Goal: Task Accomplishment & Management: Manage account settings

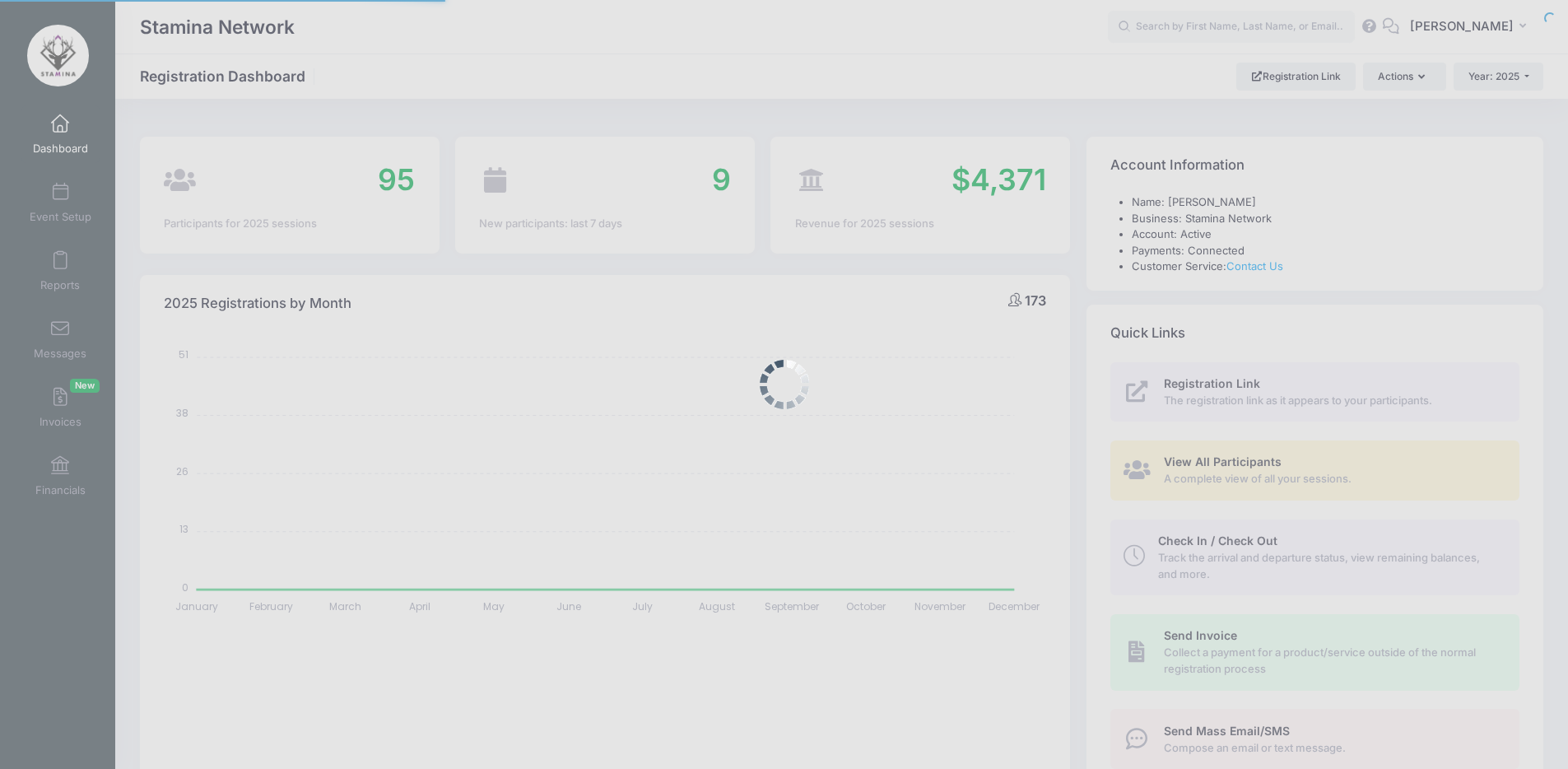
select select
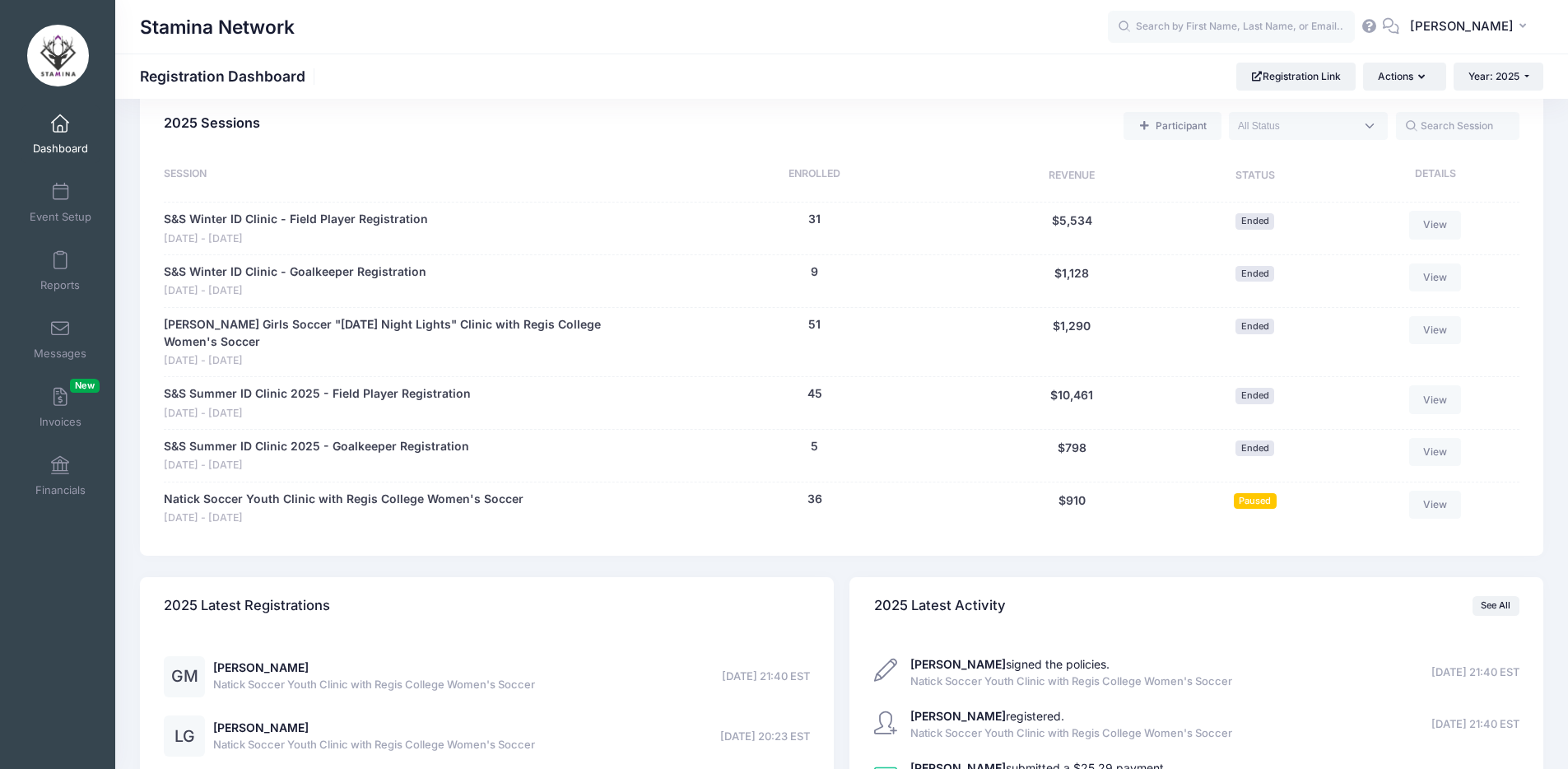
scroll to position [725, 0]
click at [494, 490] on link "Natick Soccer Youth Clinic with Regis College Women's Soccer" at bounding box center [344, 498] width 360 height 18
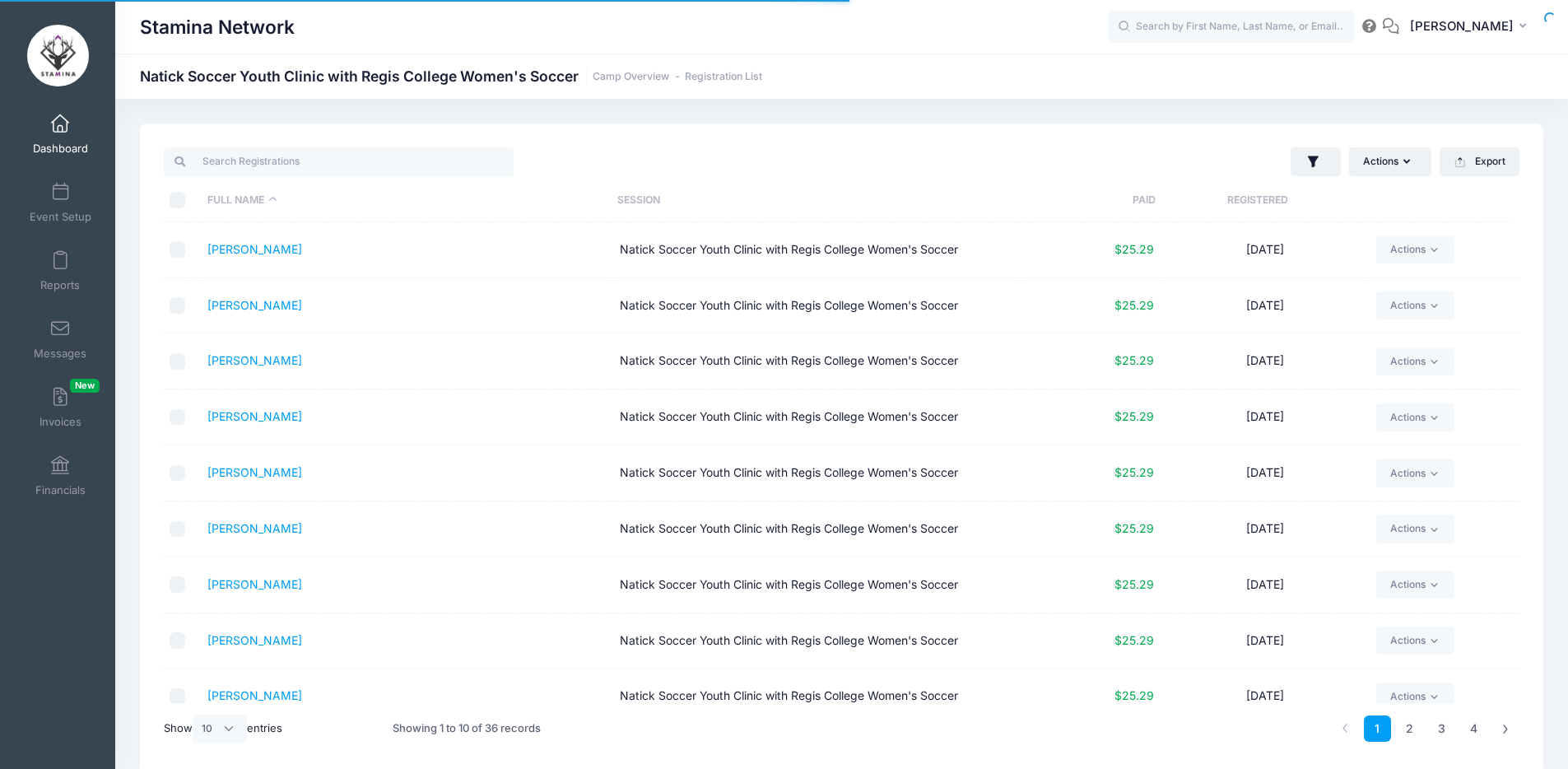
select select "10"
click at [37, 212] on span "Event Setup" at bounding box center [61, 217] width 62 height 14
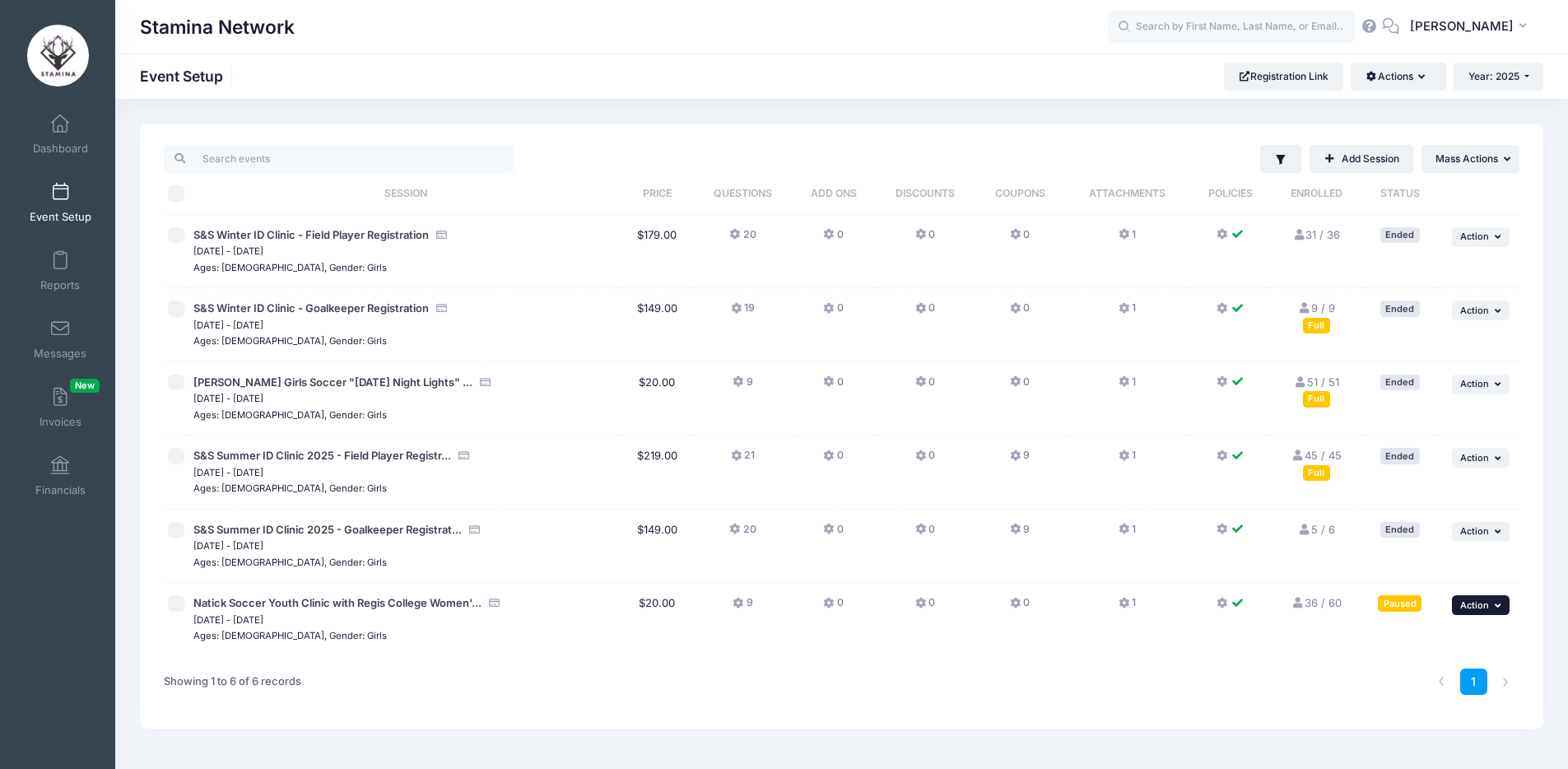
click at [1492, 607] on button "... Action" at bounding box center [1481, 605] width 58 height 20
click at [1443, 641] on link "Pause Session" at bounding box center [1427, 642] width 149 height 32
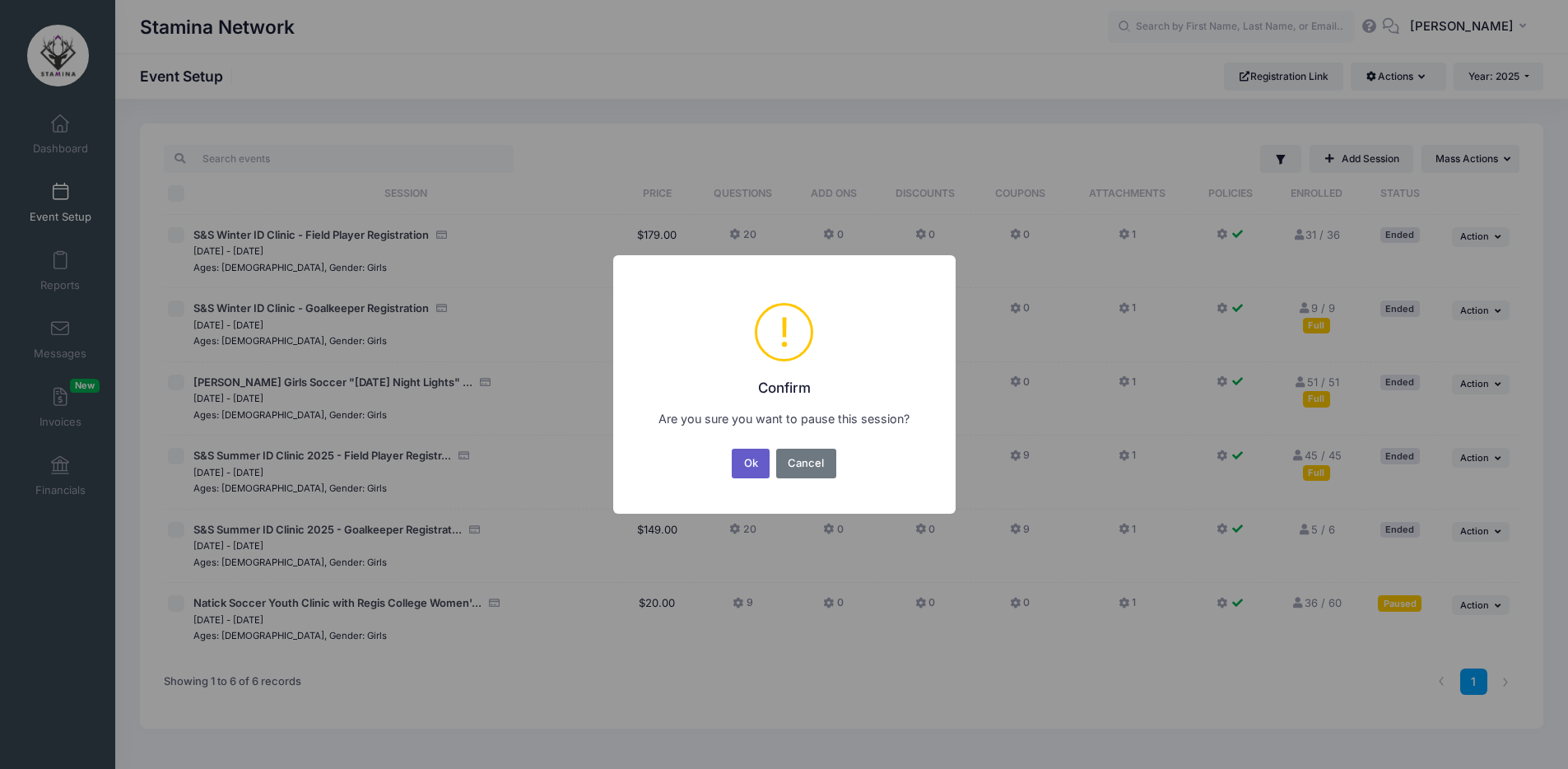
click at [746, 463] on button "Ok" at bounding box center [751, 464] width 38 height 30
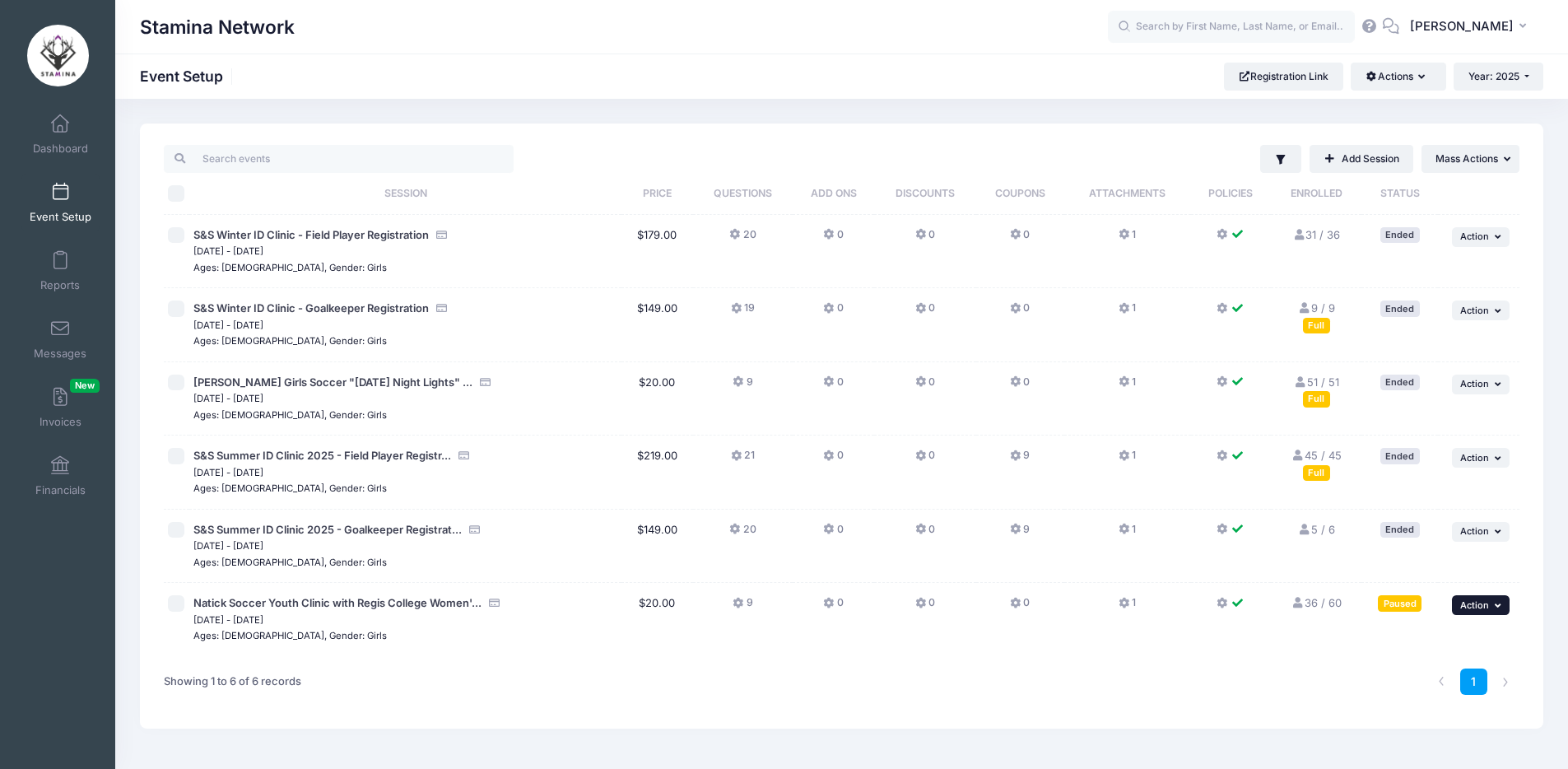
click at [1495, 605] on icon "button" at bounding box center [1500, 606] width 10 height 9
click at [1450, 645] on link "Resume Session" at bounding box center [1427, 642] width 149 height 32
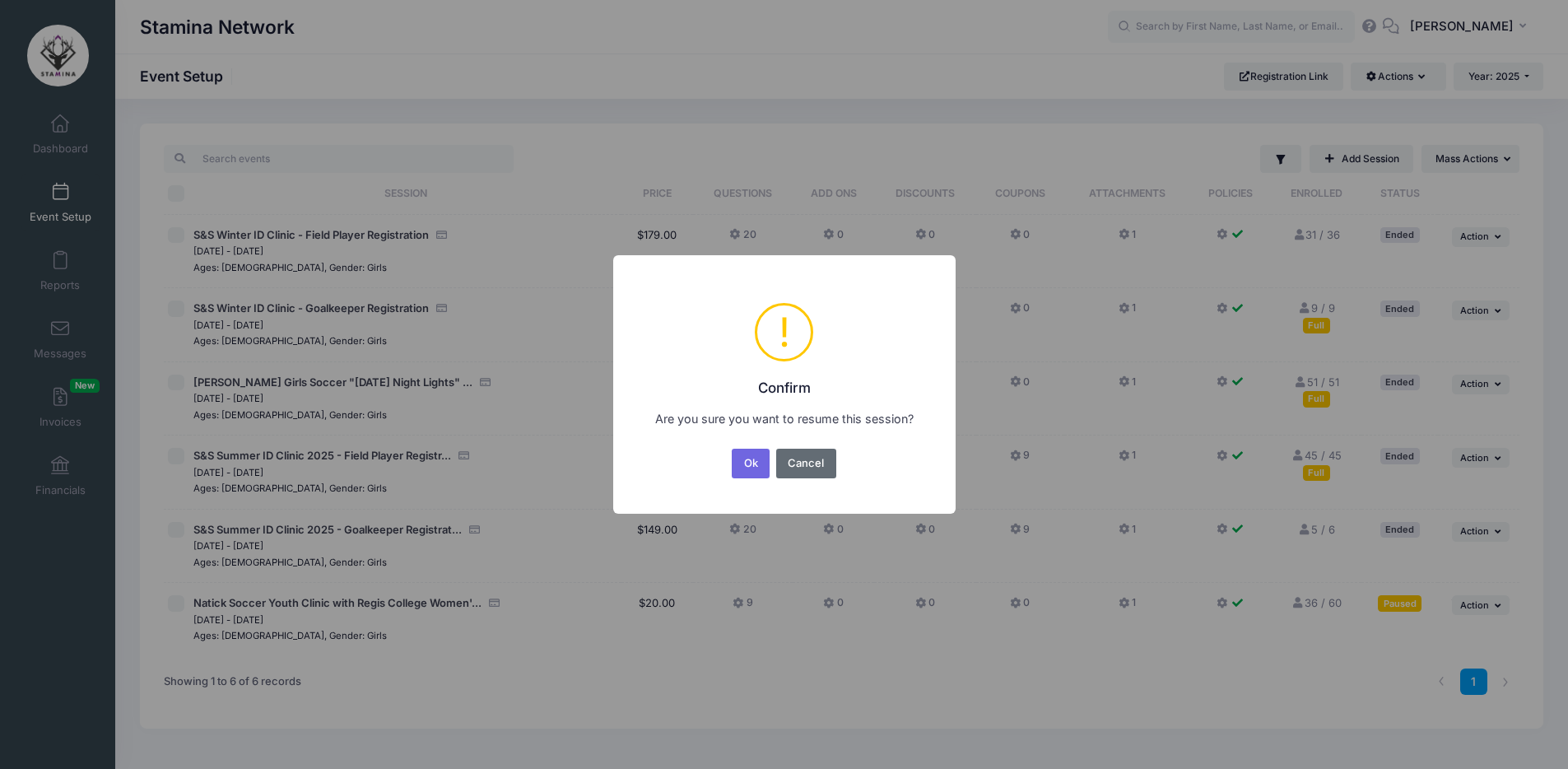
click at [779, 455] on button "Cancel" at bounding box center [806, 464] width 60 height 30
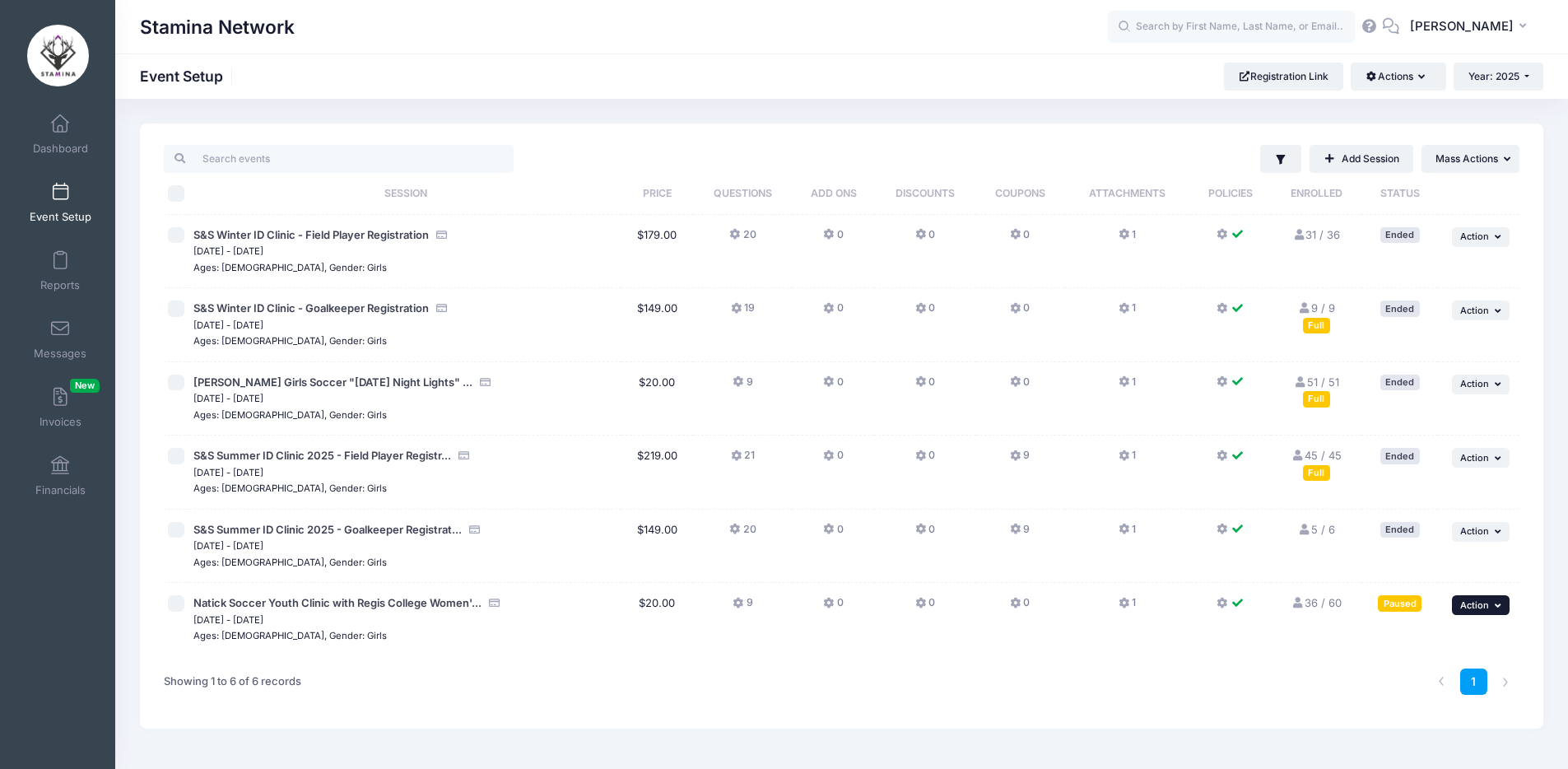
click at [1467, 597] on button "... Action" at bounding box center [1481, 605] width 58 height 20
click at [1452, 626] on link "Resume Session" at bounding box center [1427, 642] width 149 height 32
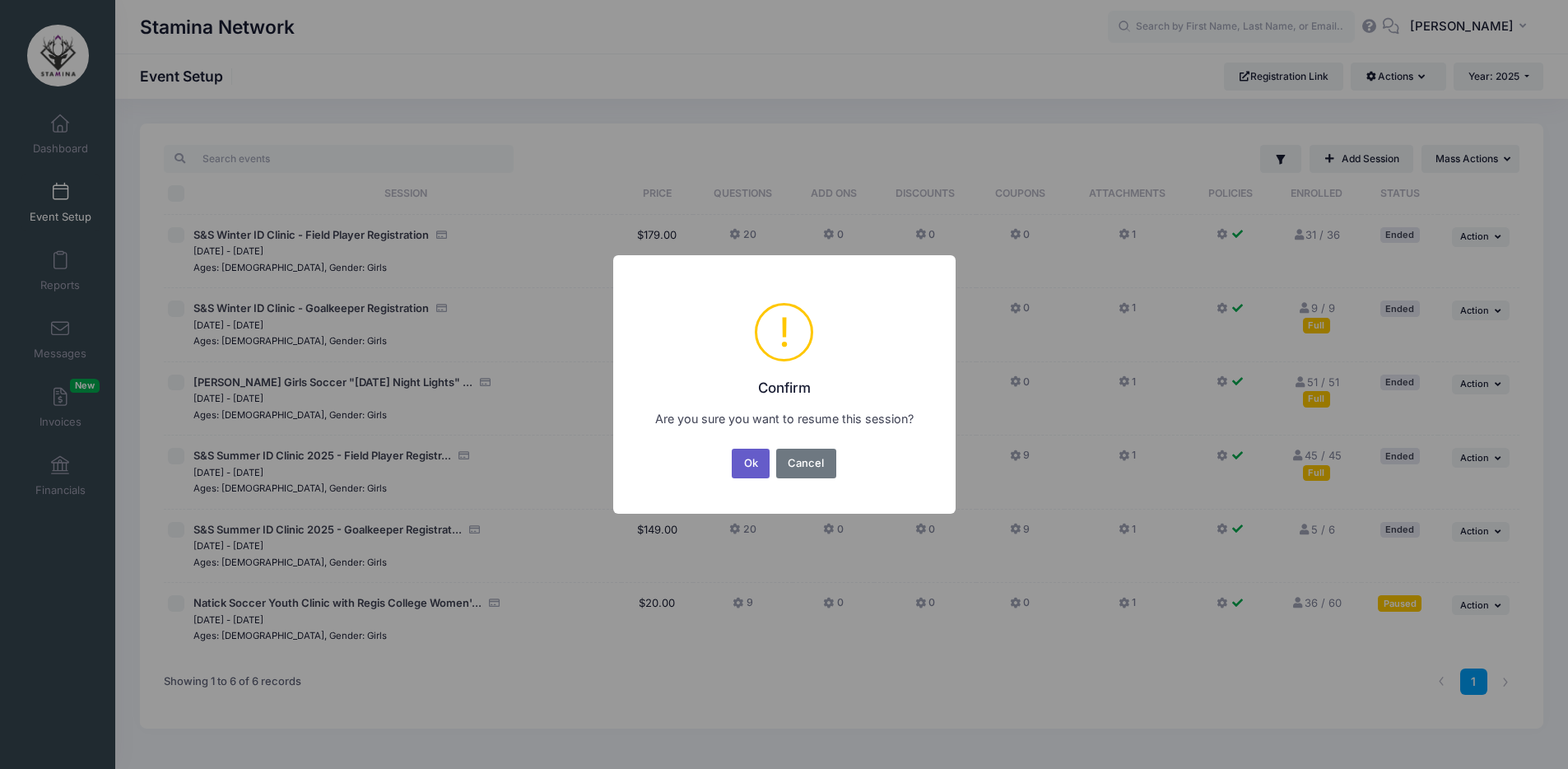
click at [749, 459] on button "Ok" at bounding box center [751, 464] width 38 height 30
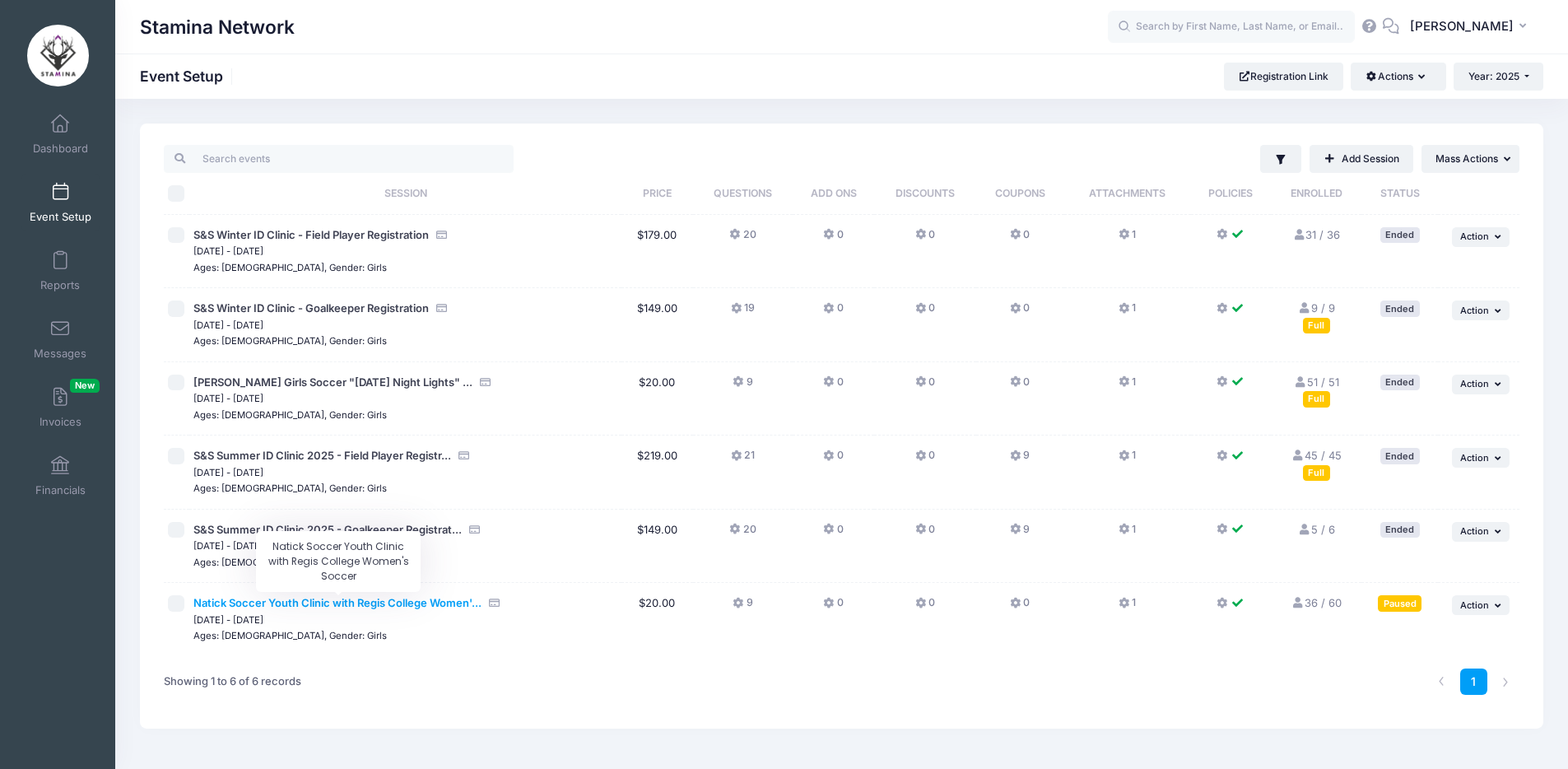
click at [417, 606] on span "Natick Soccer Youth Clinic with Regis College Women'..." at bounding box center [337, 603] width 288 height 13
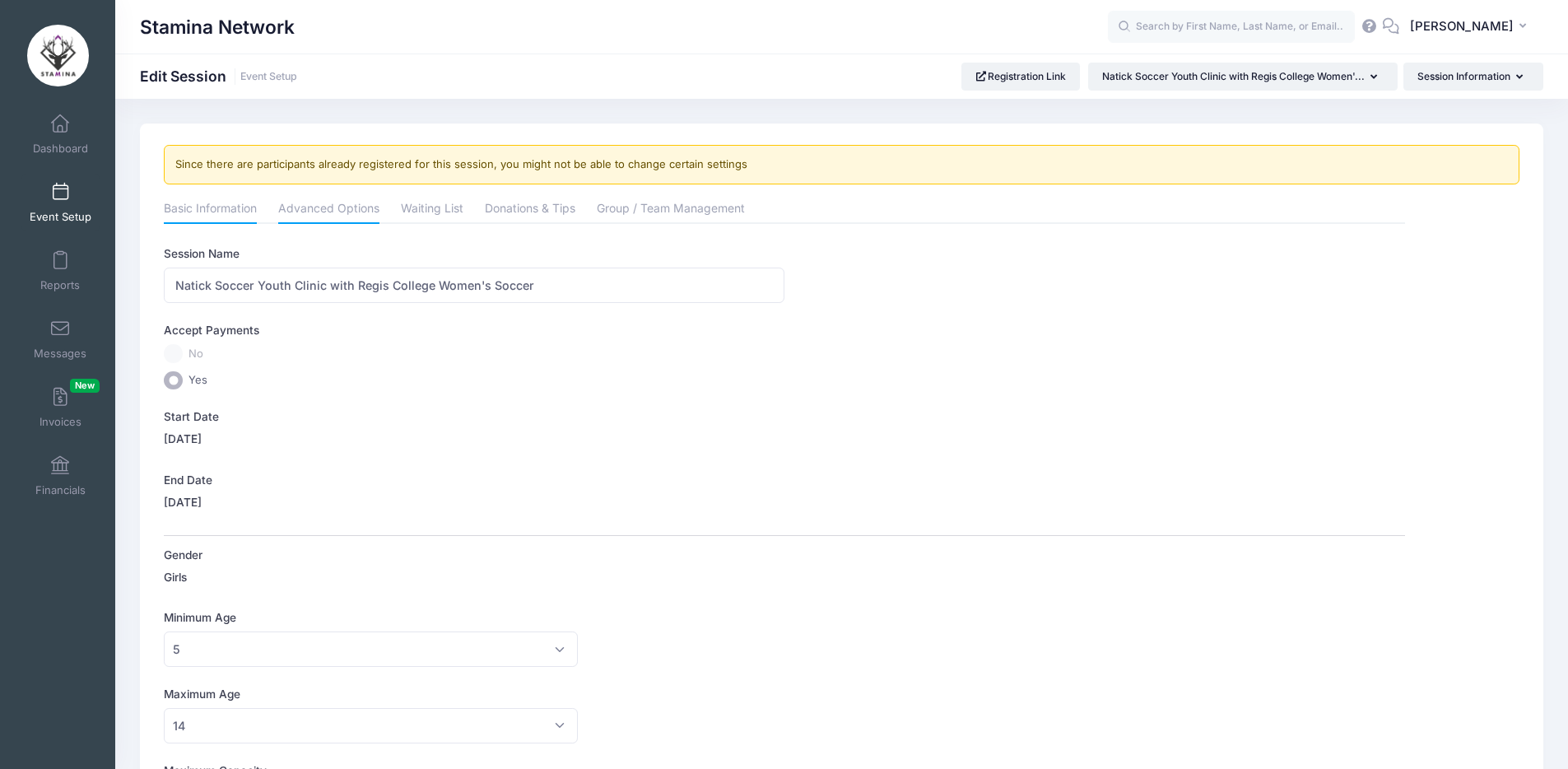
click at [309, 212] on link "Advanced Options" at bounding box center [328, 210] width 102 height 30
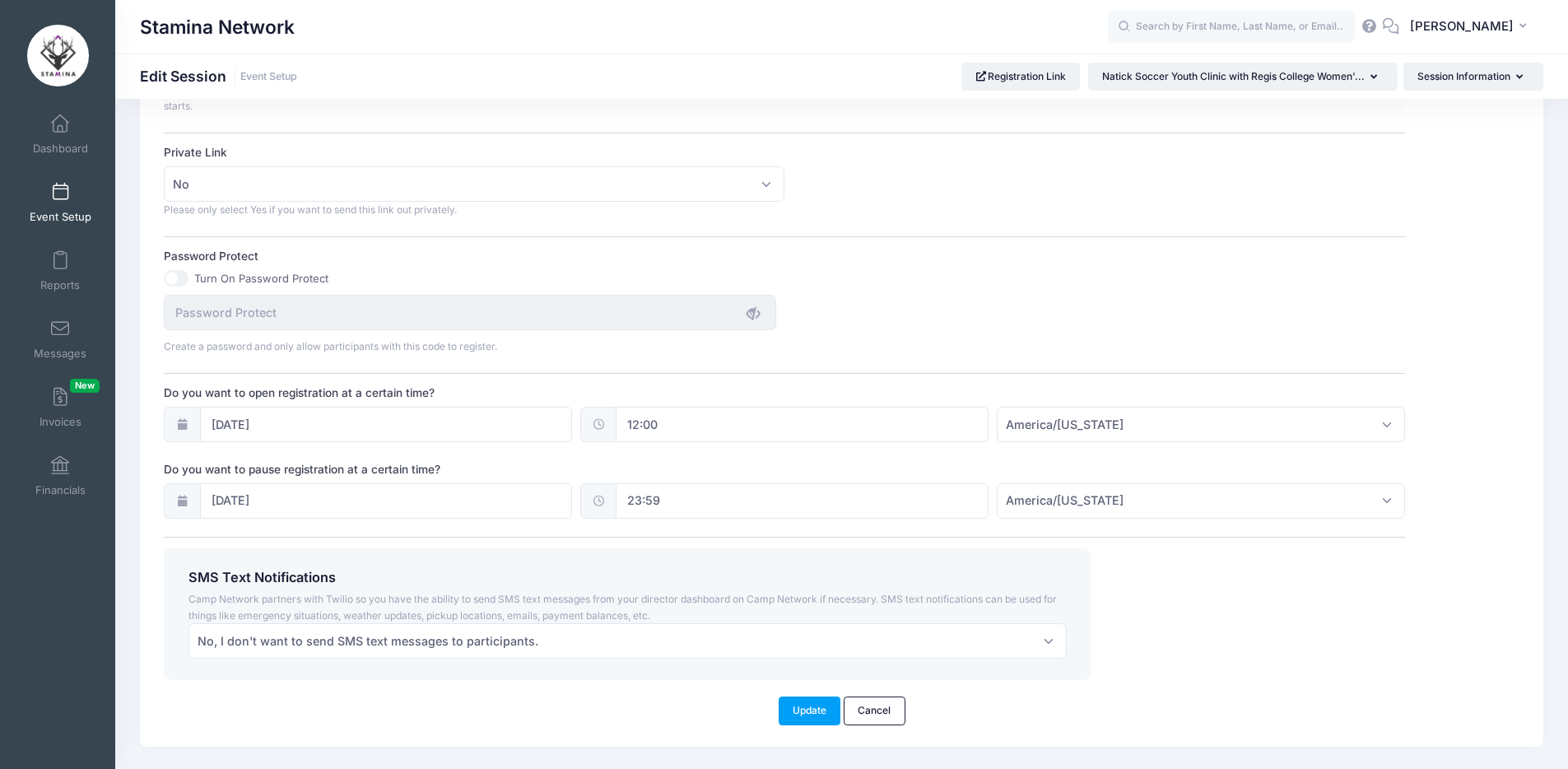
scroll to position [1053, 0]
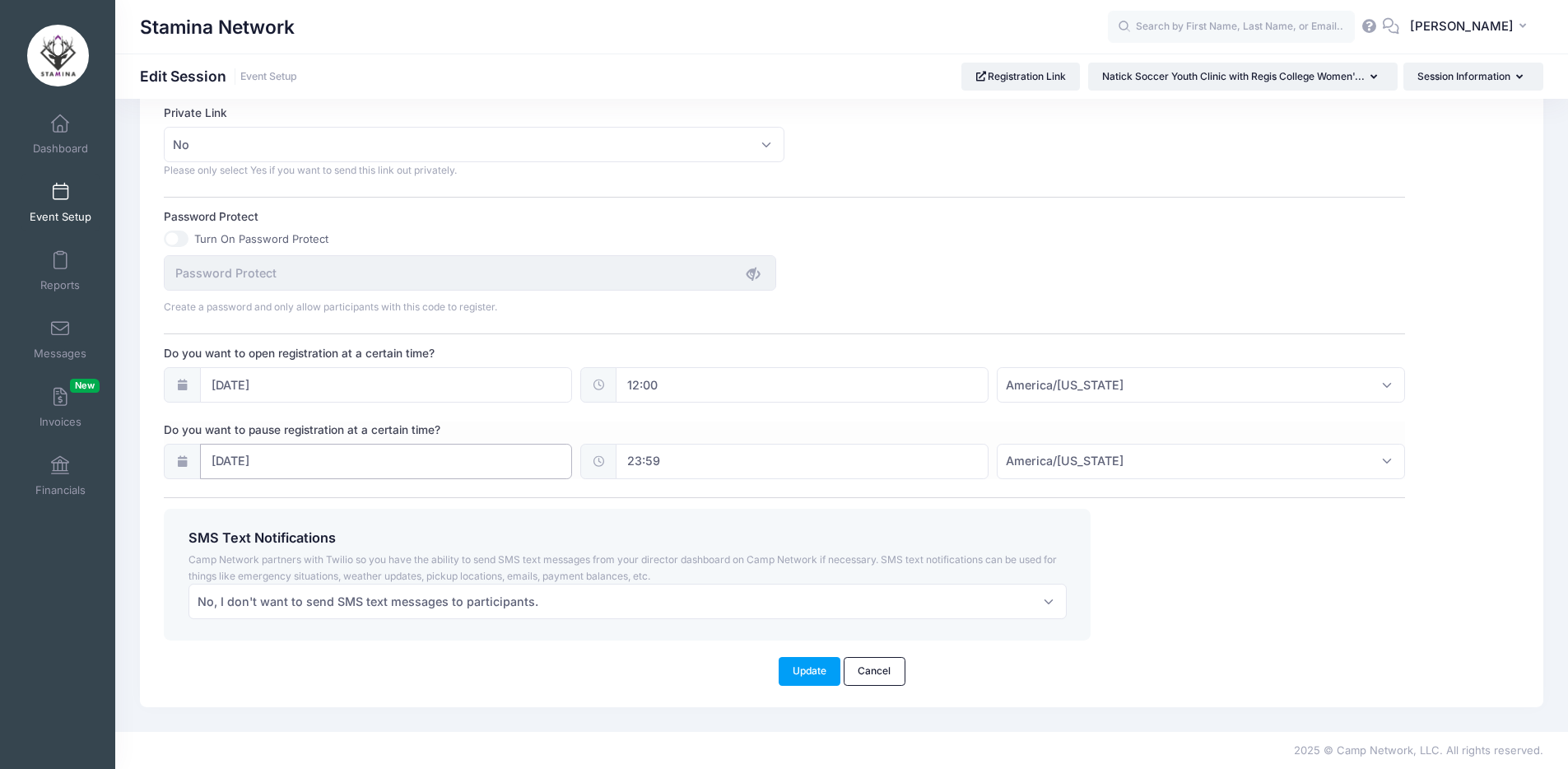
click at [517, 468] on input "08/24/2025" at bounding box center [386, 462] width 373 height 35
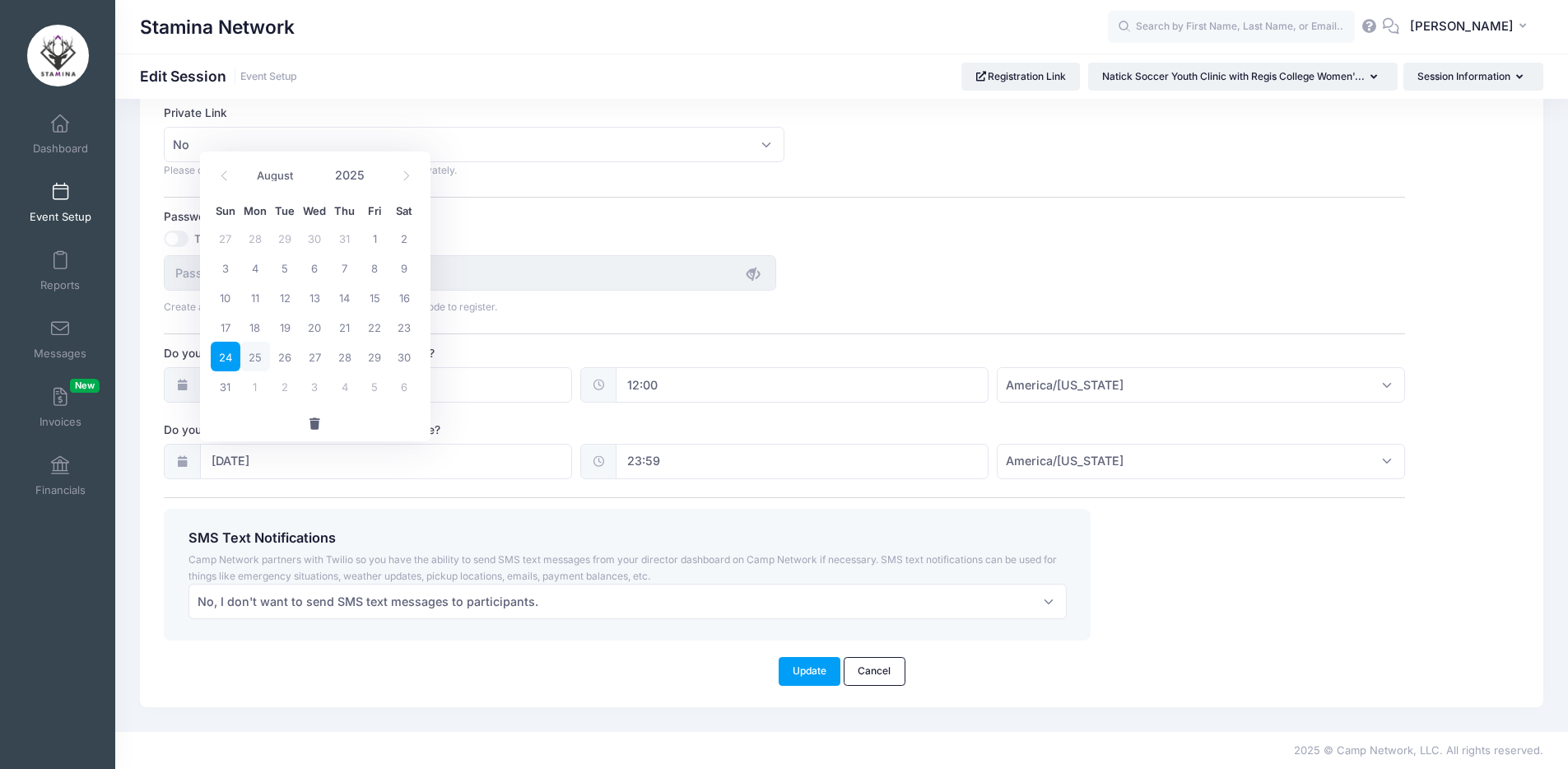
click at [255, 363] on span "25" at bounding box center [256, 357] width 30 height 30
type input "08/25/2025"
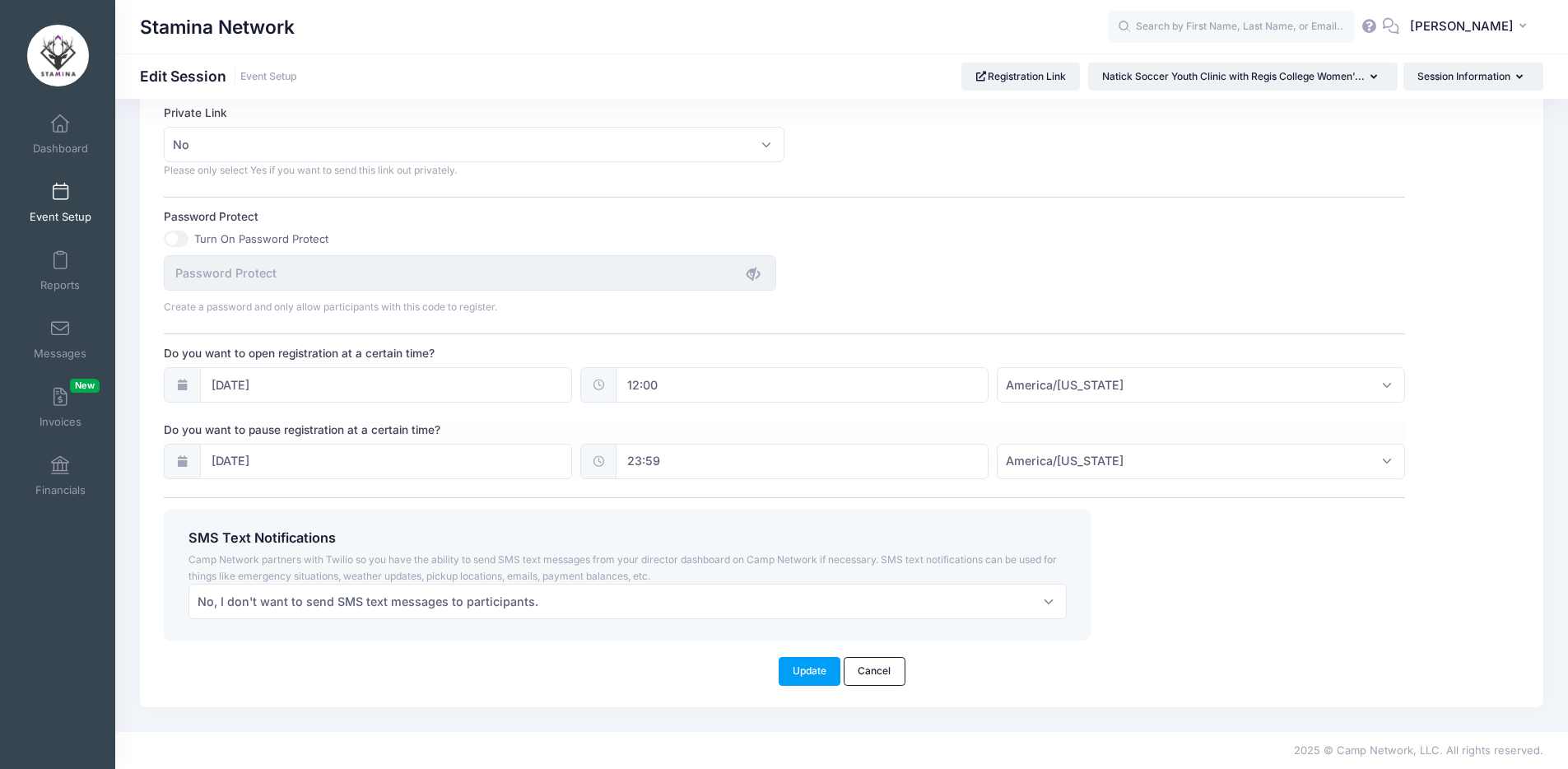
click at [697, 460] on input "23:59" at bounding box center [802, 462] width 373 height 35
click at [815, 509] on span "PM" at bounding box center [826, 496] width 41 height 33
click at [700, 491] on span at bounding box center [702, 490] width 11 height 17
type input "12:59"
type input "12"
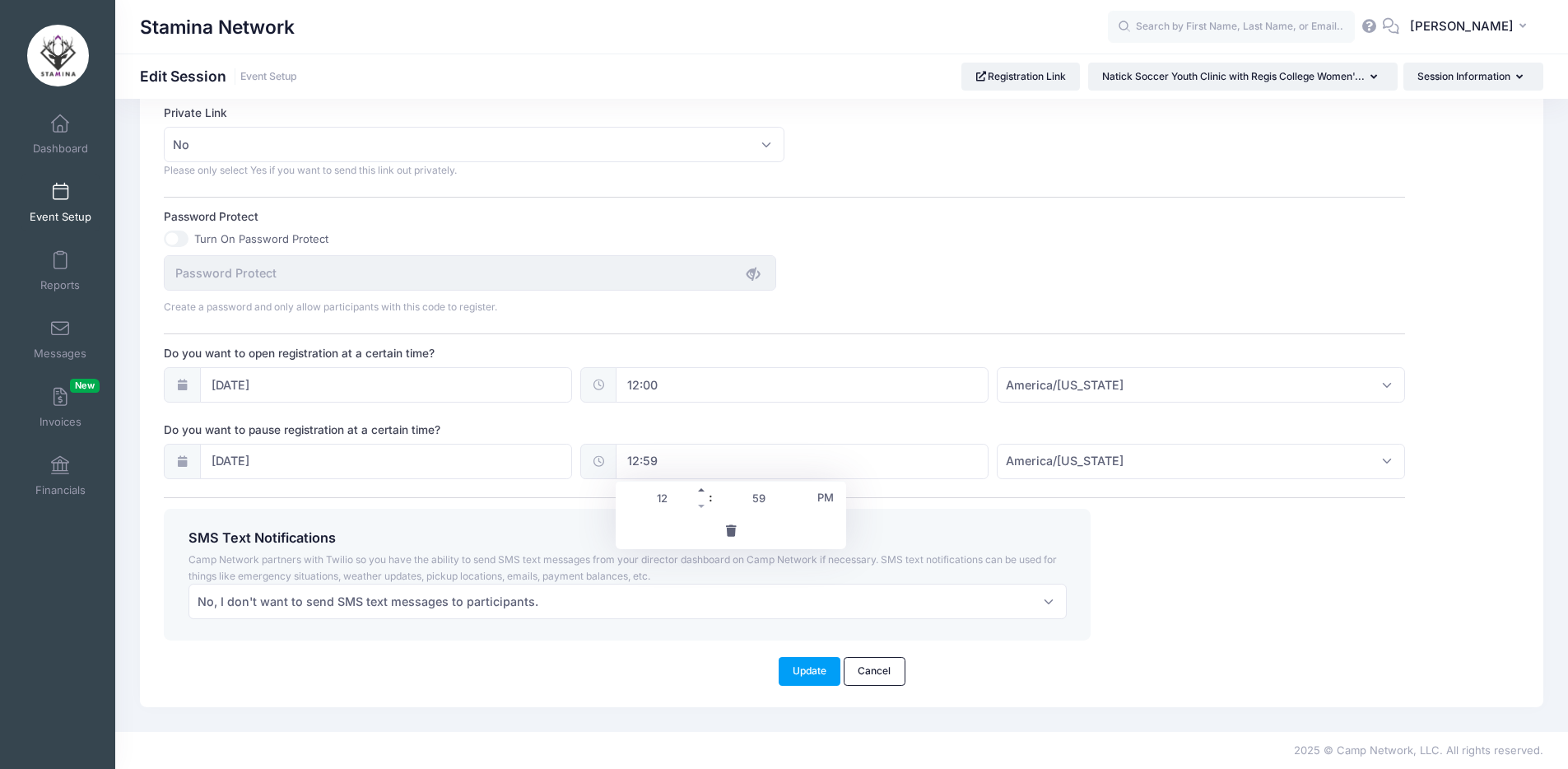
click at [700, 491] on span at bounding box center [702, 490] width 11 height 17
type input "13:59"
type input "01"
click at [700, 491] on span at bounding box center [702, 490] width 11 height 17
type input "14:59"
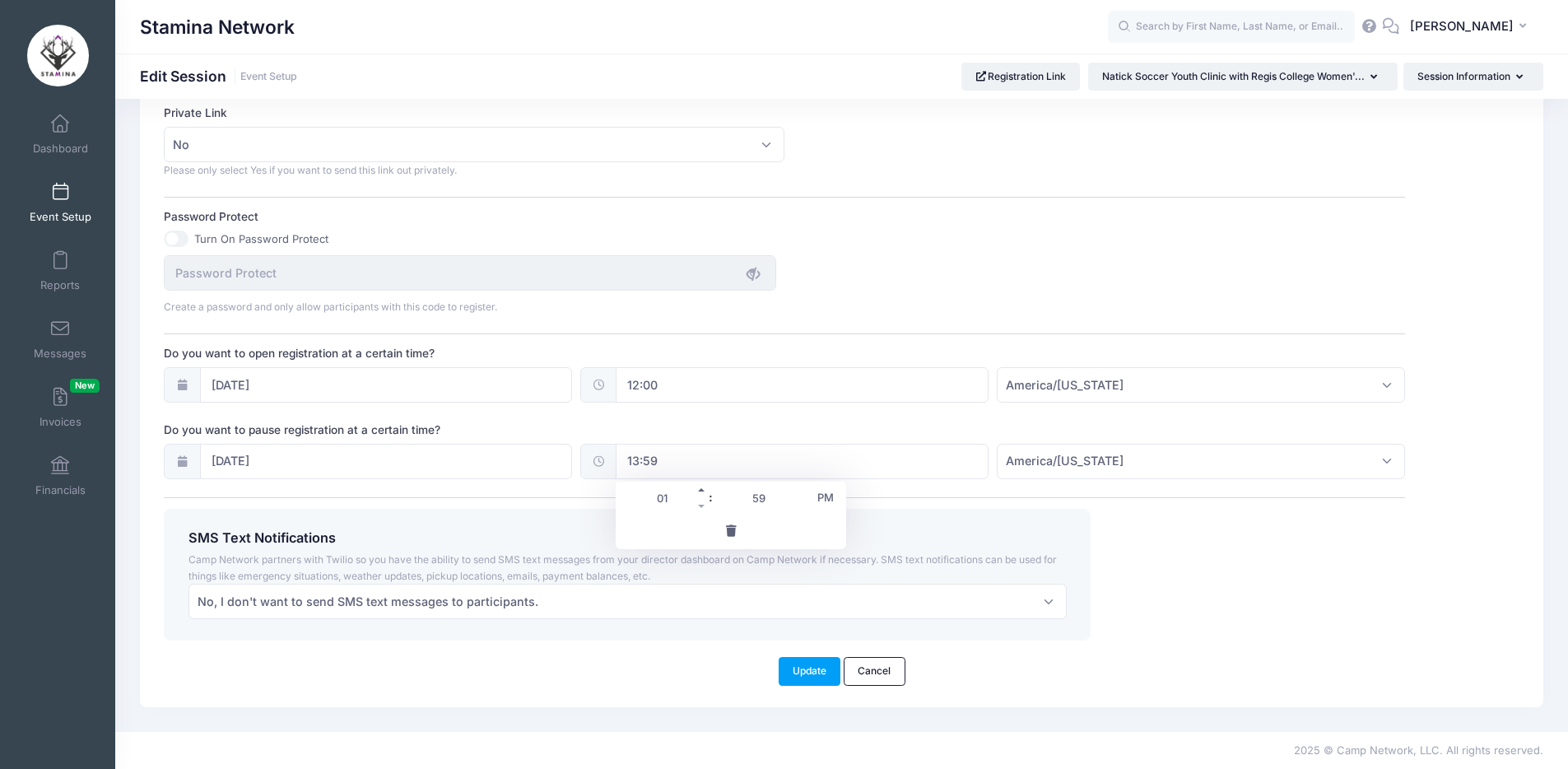
type input "02"
click at [700, 491] on span at bounding box center [702, 490] width 11 height 17
type input "15:59"
type input "03"
click at [794, 494] on span at bounding box center [799, 490] width 11 height 17
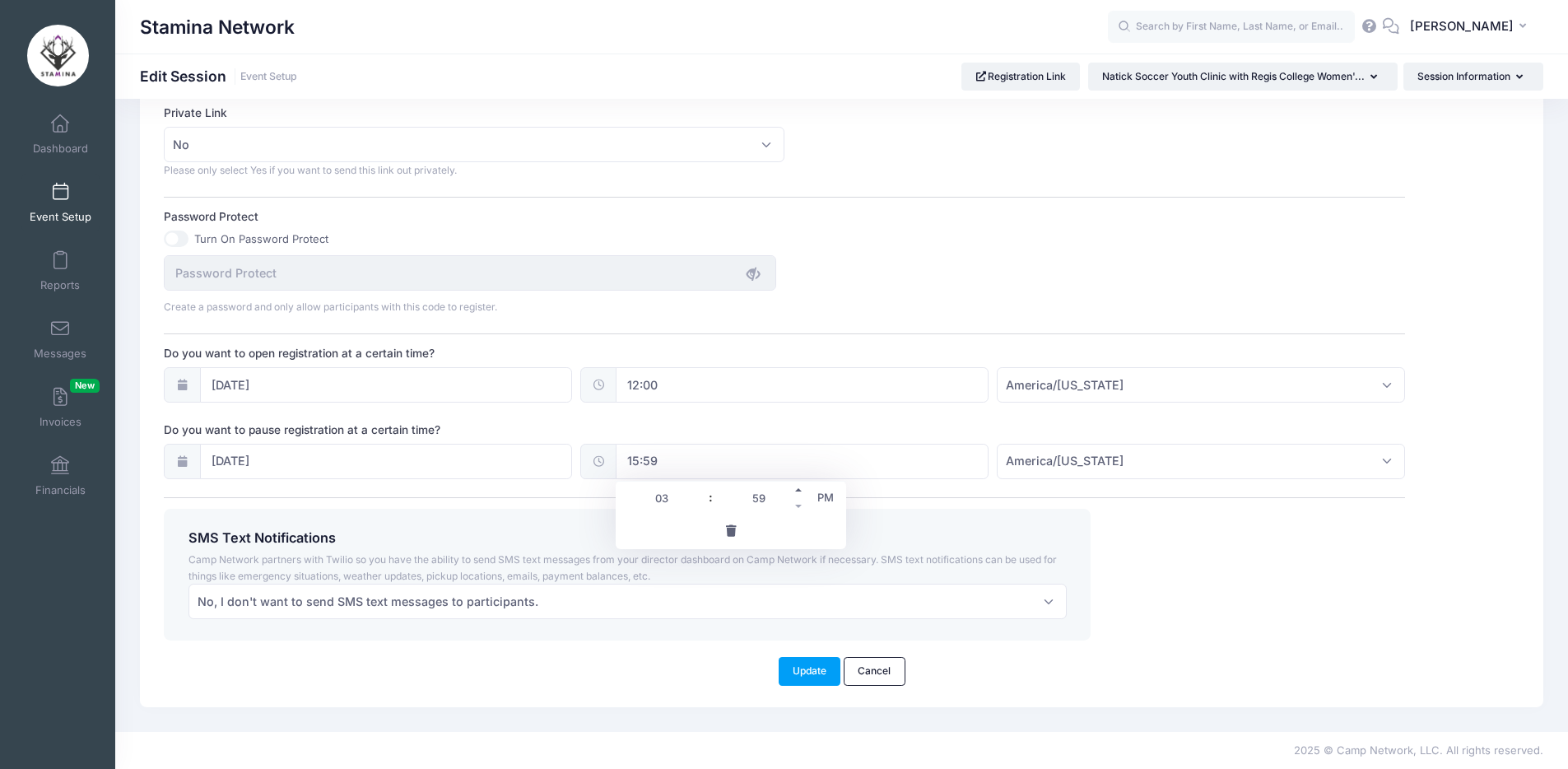
type input "16:00"
type input "04"
type input "00"
click at [814, 667] on button "Update" at bounding box center [810, 671] width 62 height 28
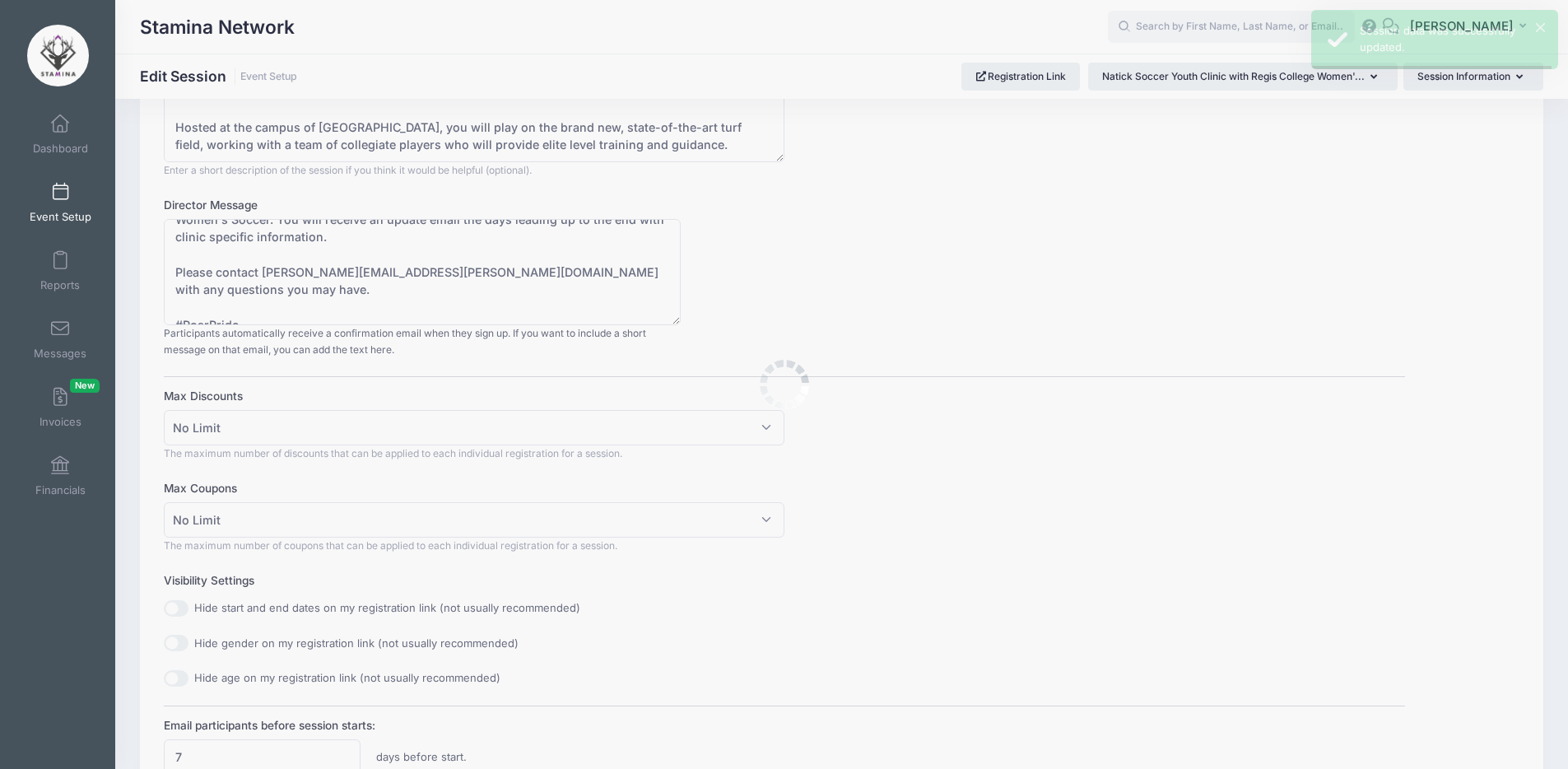
scroll to position [0, 0]
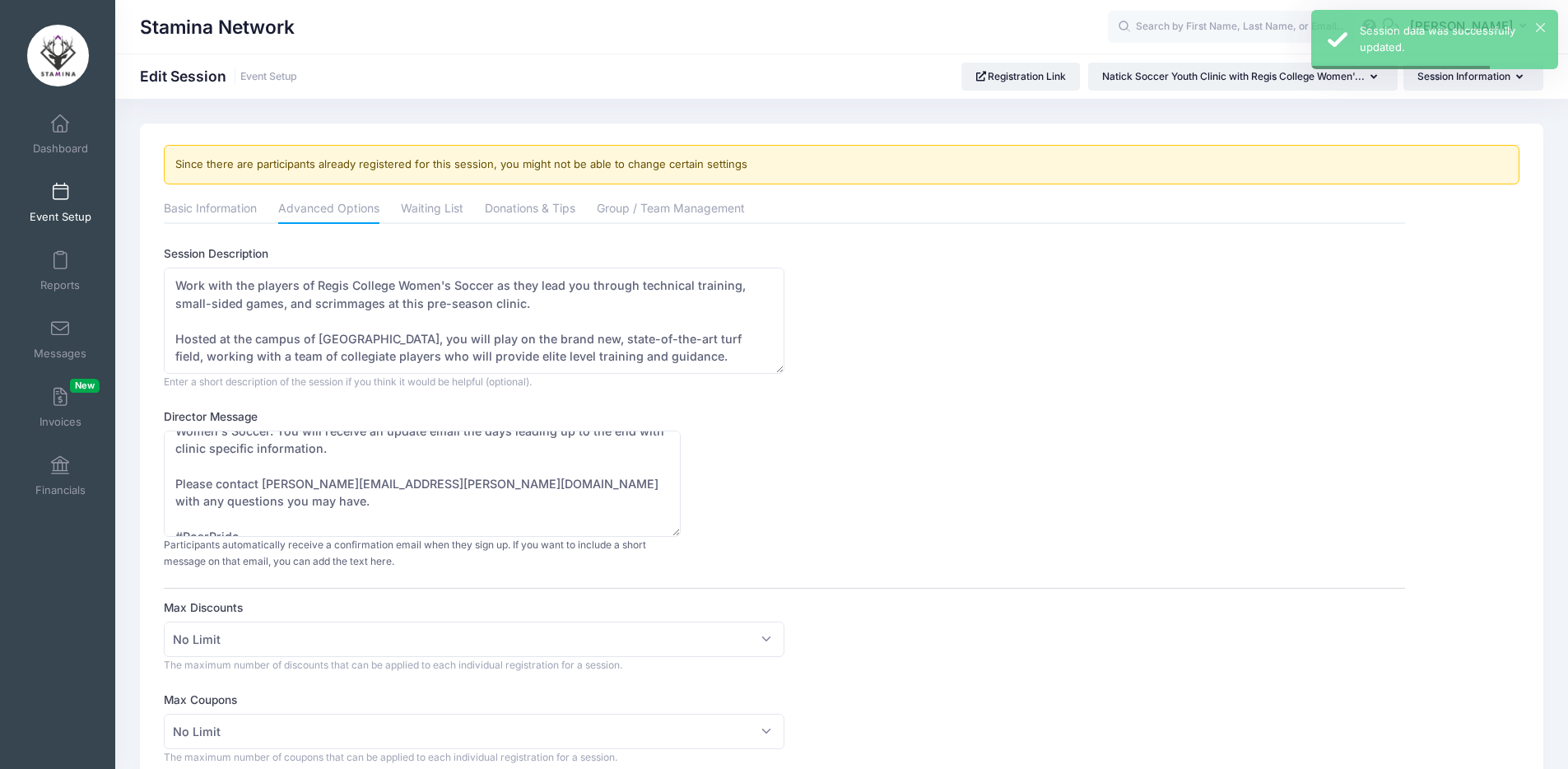
click at [62, 178] on link "Event Setup" at bounding box center [61, 203] width 78 height 58
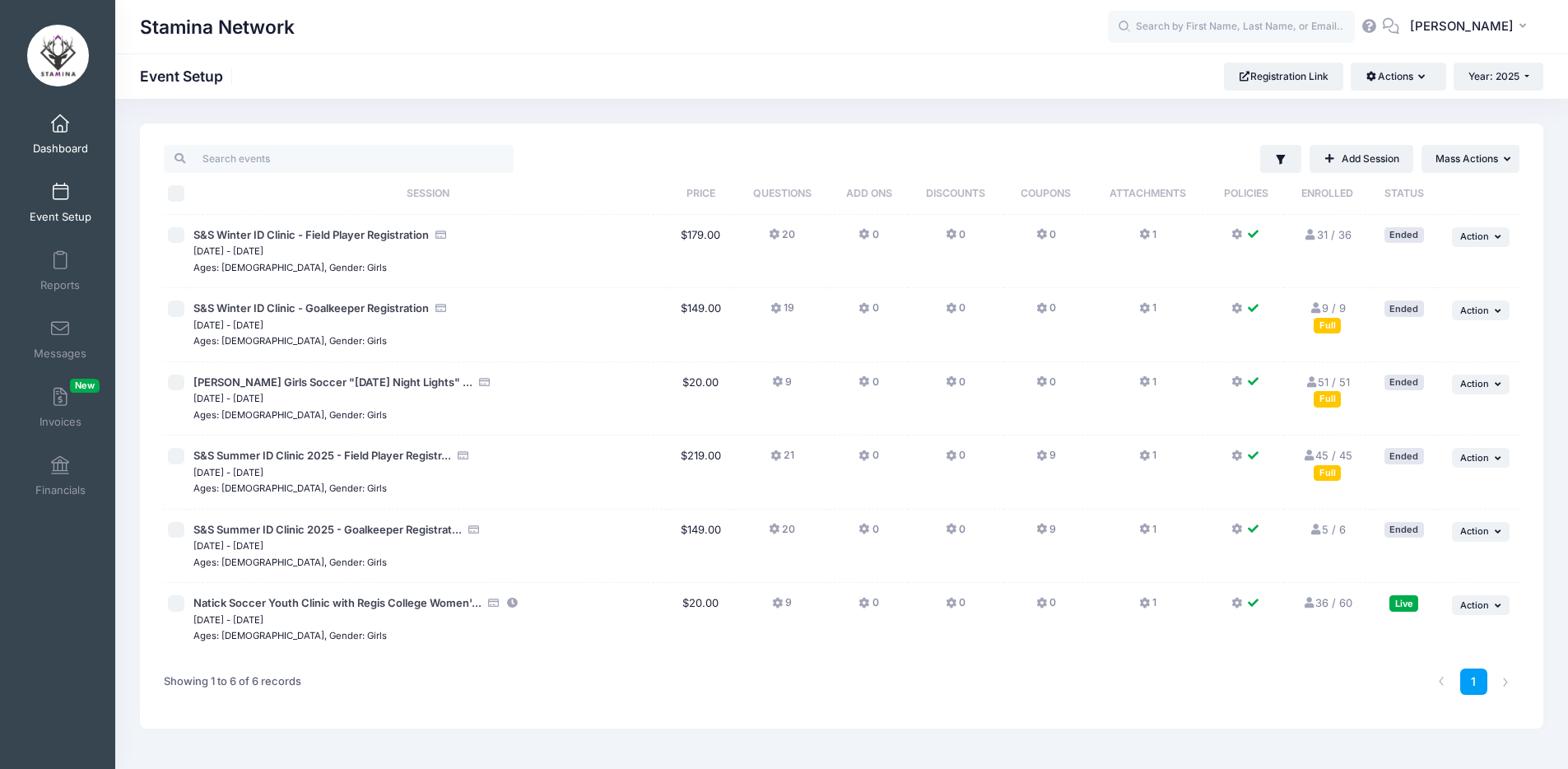
click at [59, 147] on span "Dashboard" at bounding box center [60, 148] width 55 height 14
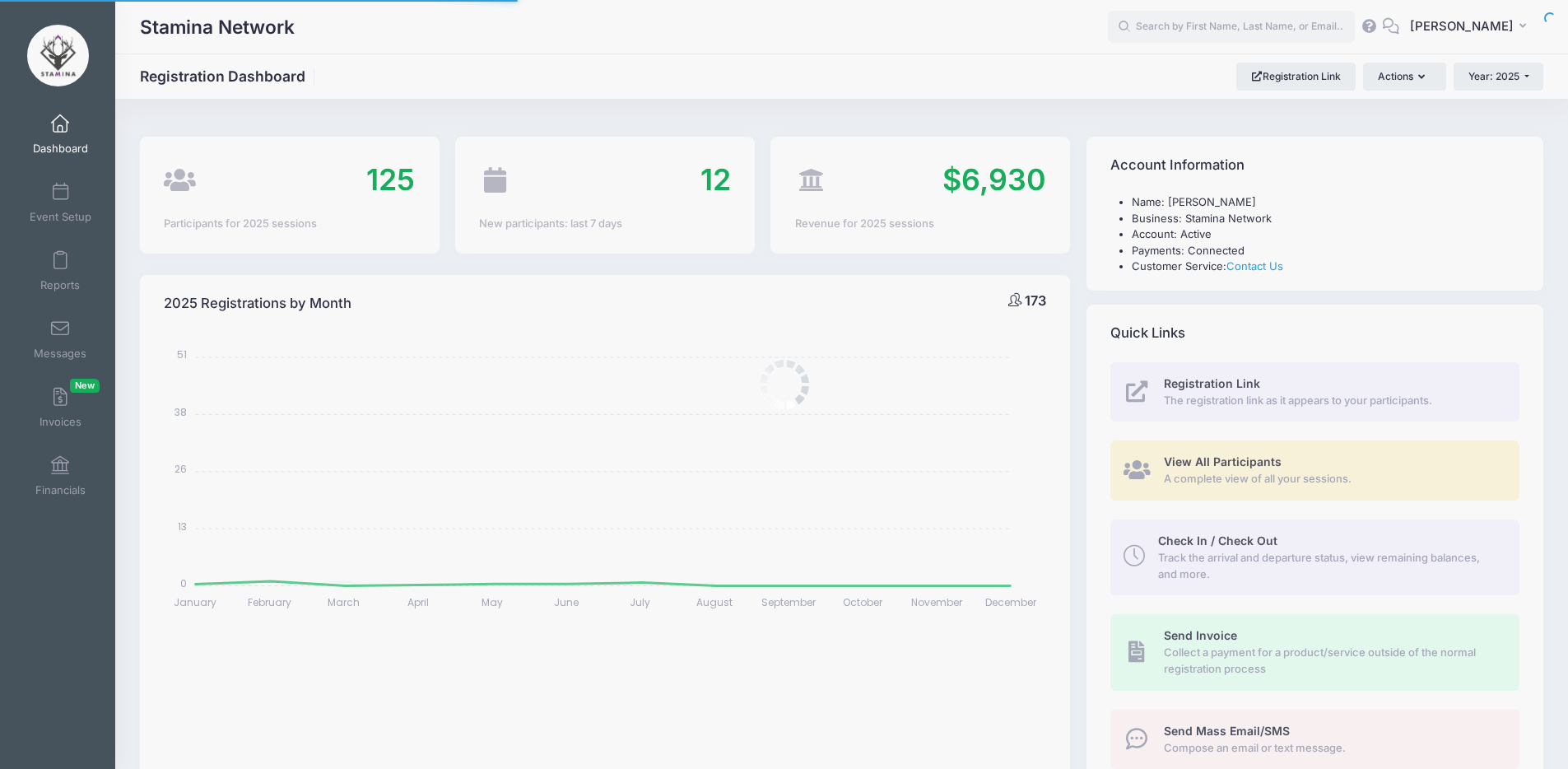
select select
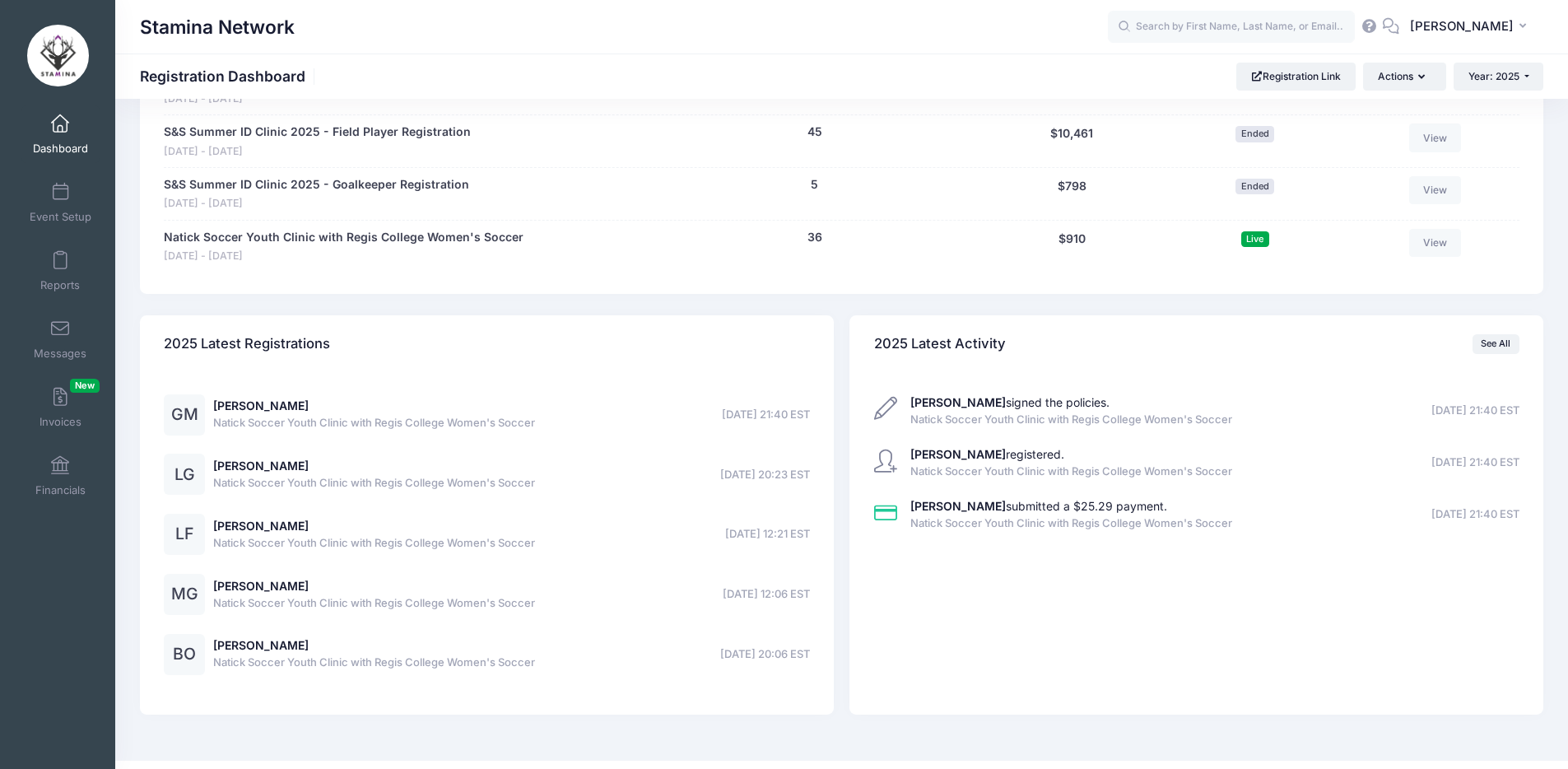
scroll to position [991, 0]
